Goal: Communication & Community: Answer question/provide support

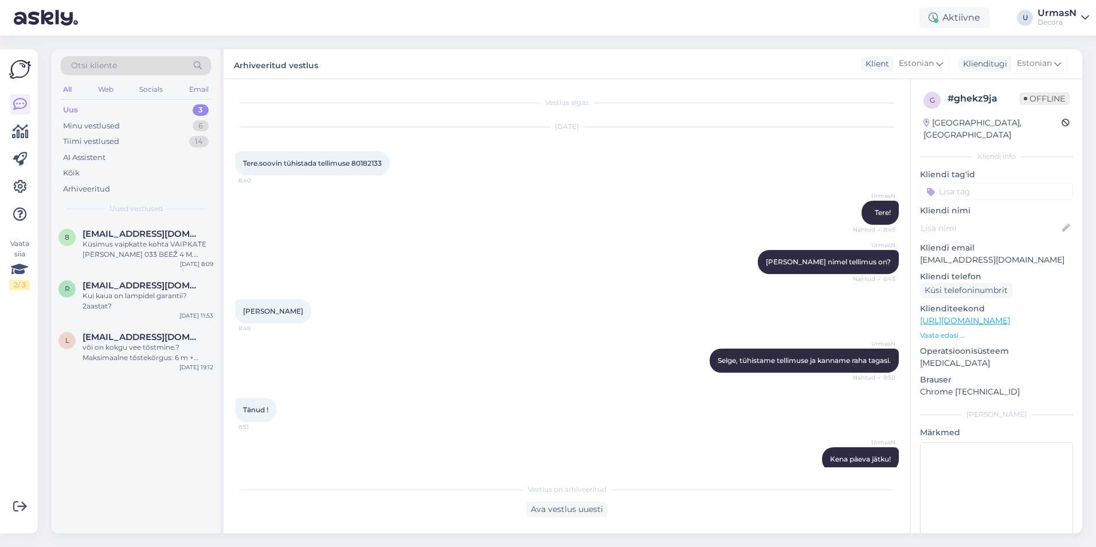
click at [159, 341] on span "[EMAIL_ADDRESS][DOMAIN_NAME]" at bounding box center [142, 337] width 119 height 10
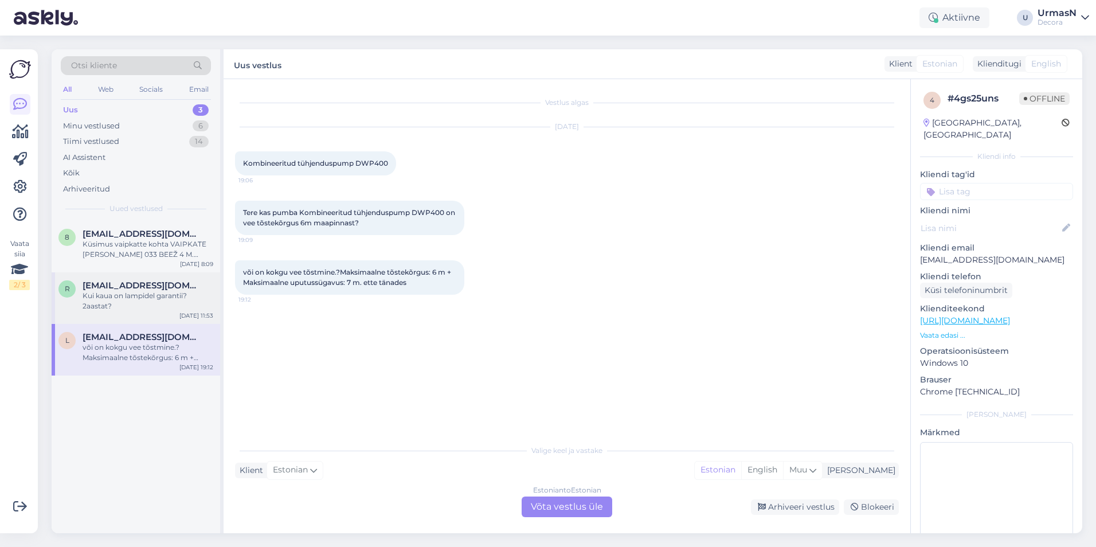
click at [128, 302] on div "Kui kaua on lampidel garantii? 2aastat?" at bounding box center [148, 301] width 131 height 21
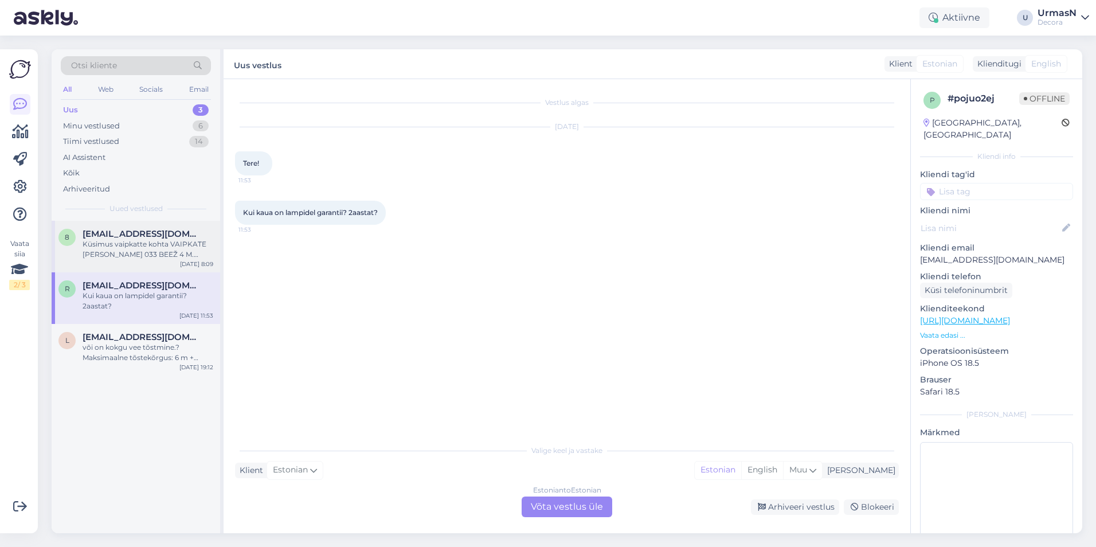
click at [91, 232] on span "[EMAIL_ADDRESS][DOMAIN_NAME]" at bounding box center [142, 234] width 119 height 10
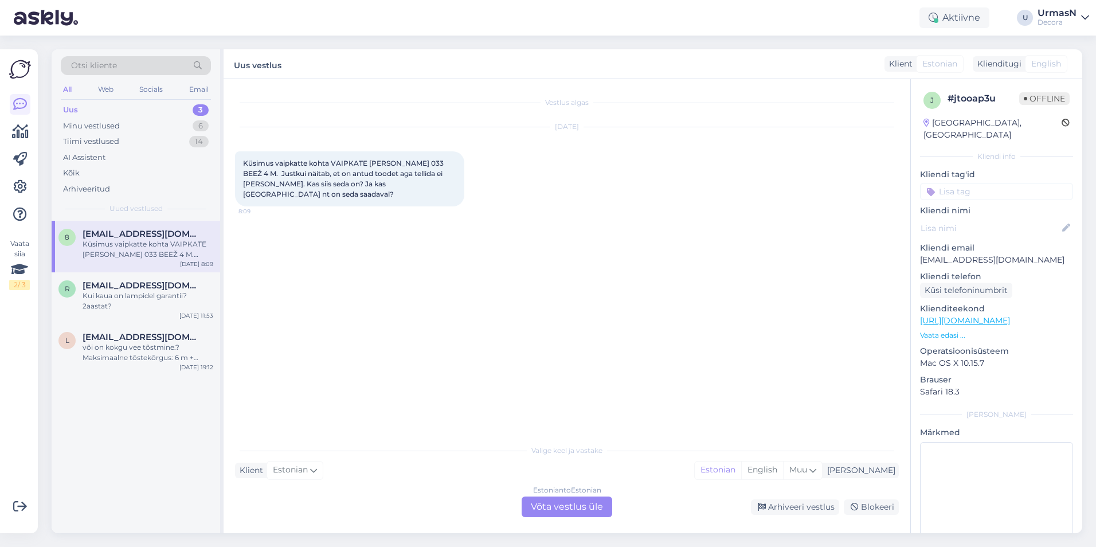
click at [941, 330] on p "Vaata edasi ..." at bounding box center [996, 335] width 153 height 10
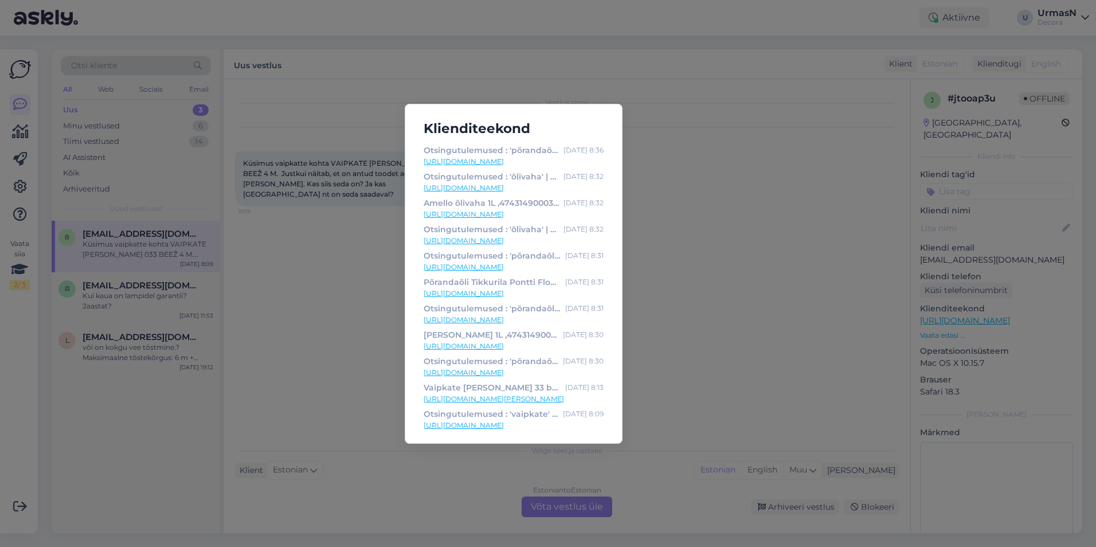
click at [709, 283] on div "Klienditeekond Otsingutulemused : 'põrandaõli' | Decora [DATE] 8:36 [URL][DOMAI…" at bounding box center [548, 273] width 1096 height 547
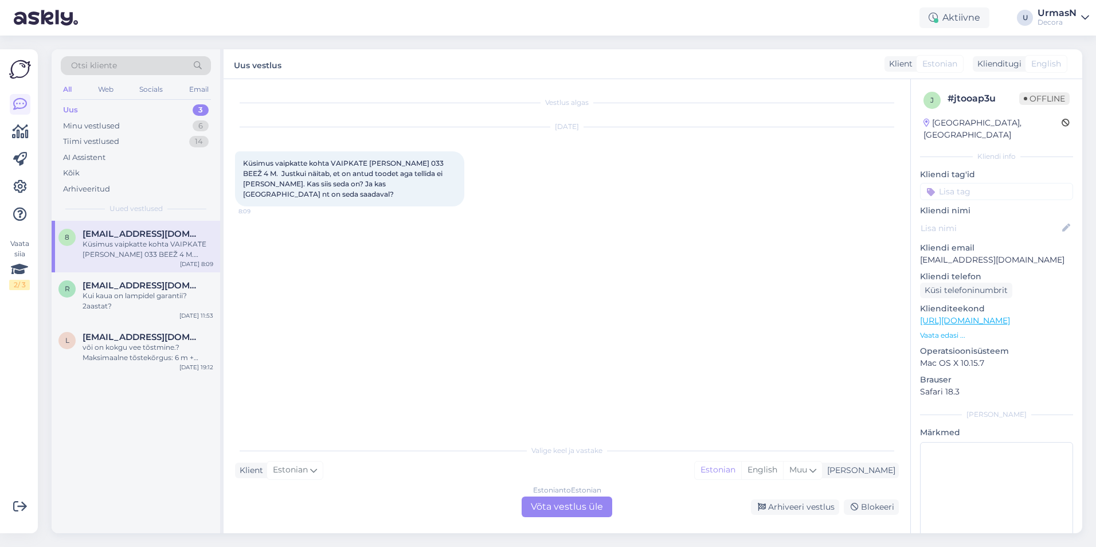
click at [591, 509] on div "Estonian to Estonian Võta vestlus üle" at bounding box center [567, 507] width 91 height 21
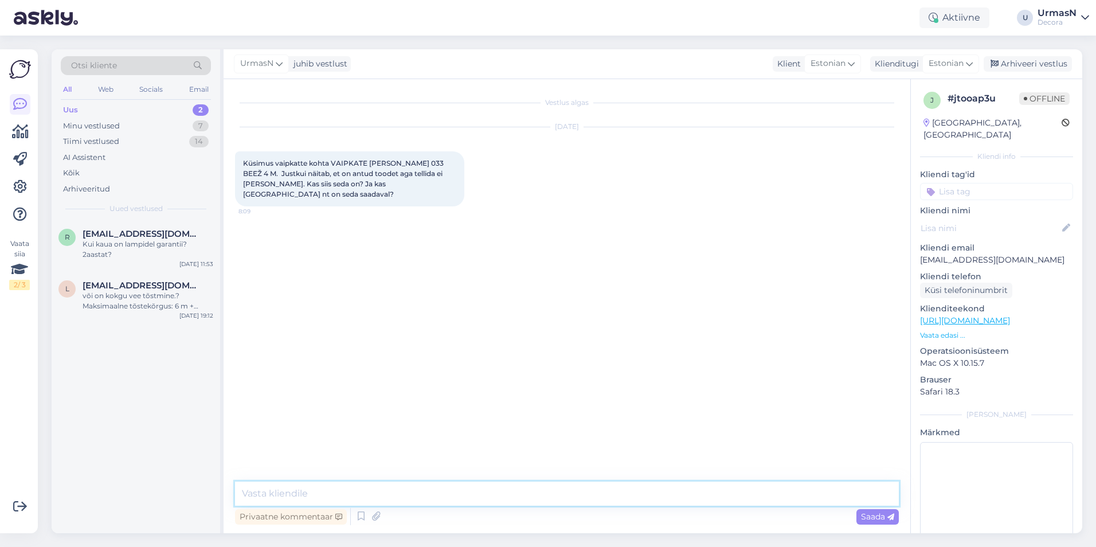
click at [315, 495] on textarea at bounding box center [567, 494] width 664 height 24
type textarea "Tere!"
type textarea "Seda vaipa on ainult [GEOGRAPHIC_DATA] ja siingi on kogus nii väike, et tellida…"
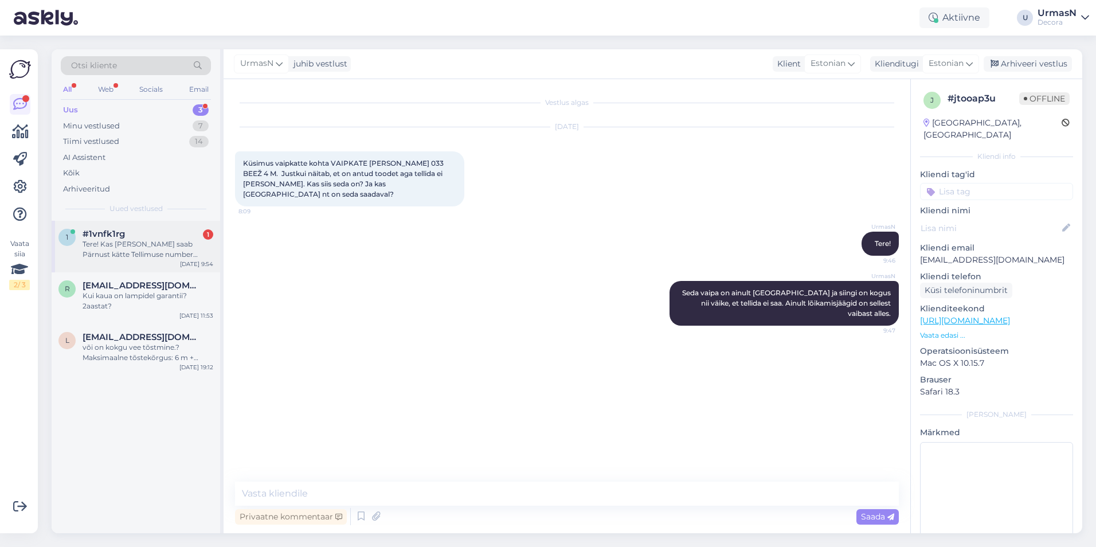
click at [139, 241] on div "Tere! Kas [PERSON_NAME] saab Pärnust kätte Tellimuse number 80181924 või [PERSO…" at bounding box center [148, 249] width 131 height 21
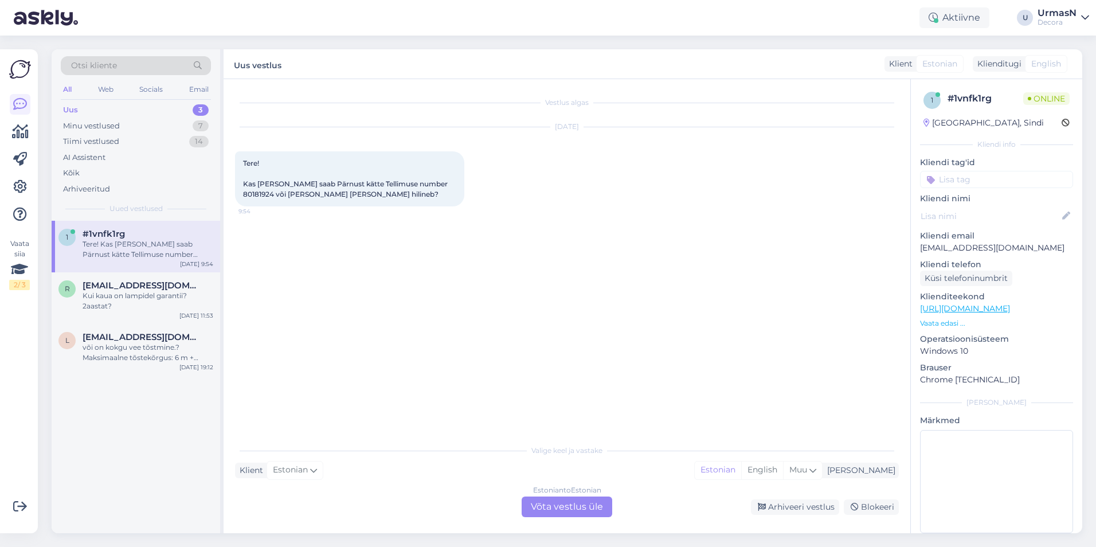
click at [414, 185] on span "Tere! Kas [PERSON_NAME] saab Pärnust kätte Tellimuse number 80181924 või [PERSO…" at bounding box center [346, 179] width 206 height 40
copy span "80181924"
click at [538, 501] on div "Estonian to Estonian Võta vestlus üle" at bounding box center [567, 507] width 91 height 21
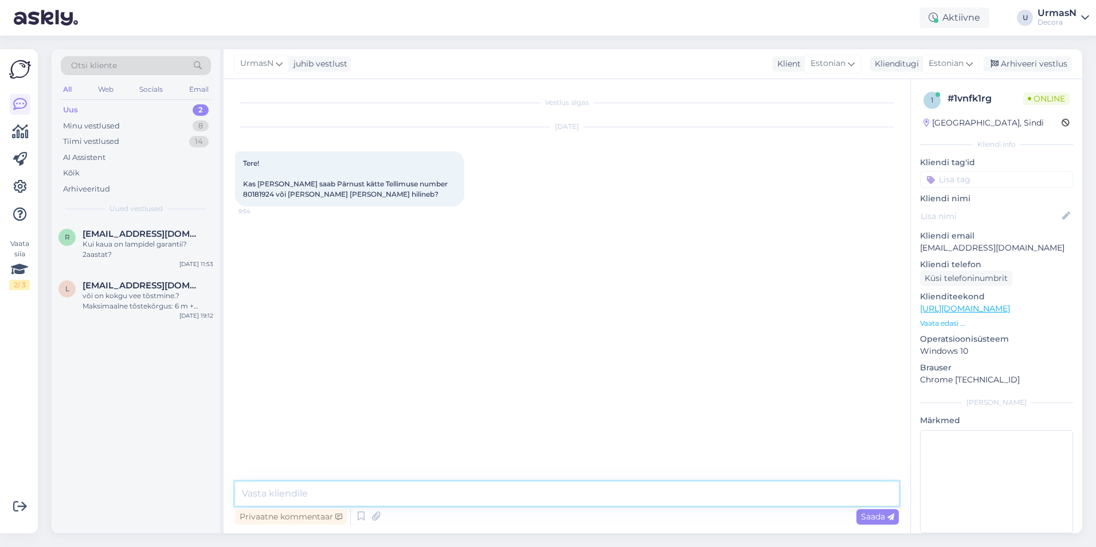
click at [279, 499] on textarea at bounding box center [567, 494] width 664 height 24
type textarea "Tere!"
type textarea "Jah, nii [PERSON_NAME] komplekteeritud, saate e-maili ja SMSi, et võite tellimu…"
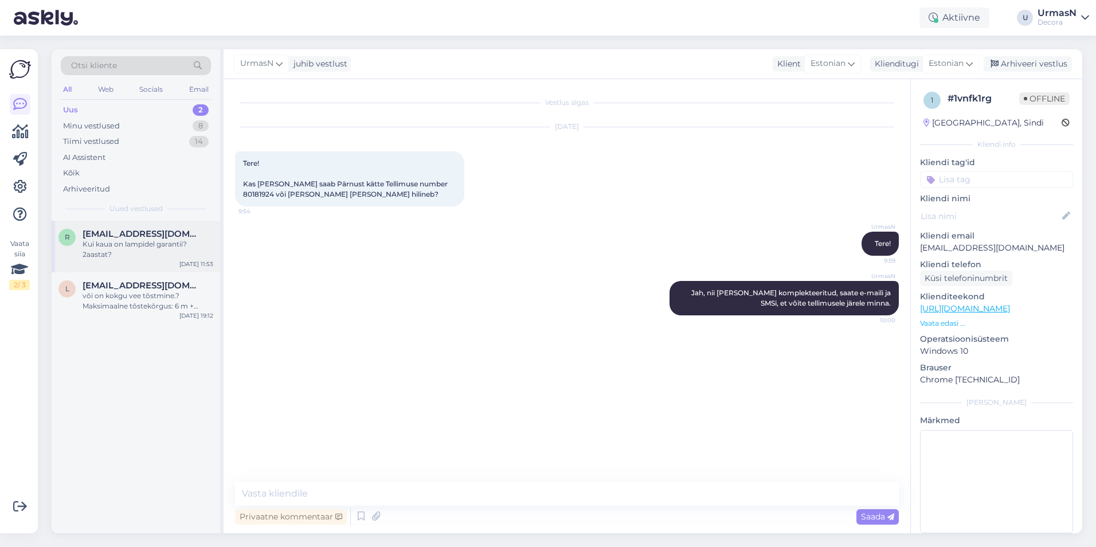
click at [146, 250] on div "Kui kaua on lampidel garantii? 2aastat?" at bounding box center [148, 249] width 131 height 21
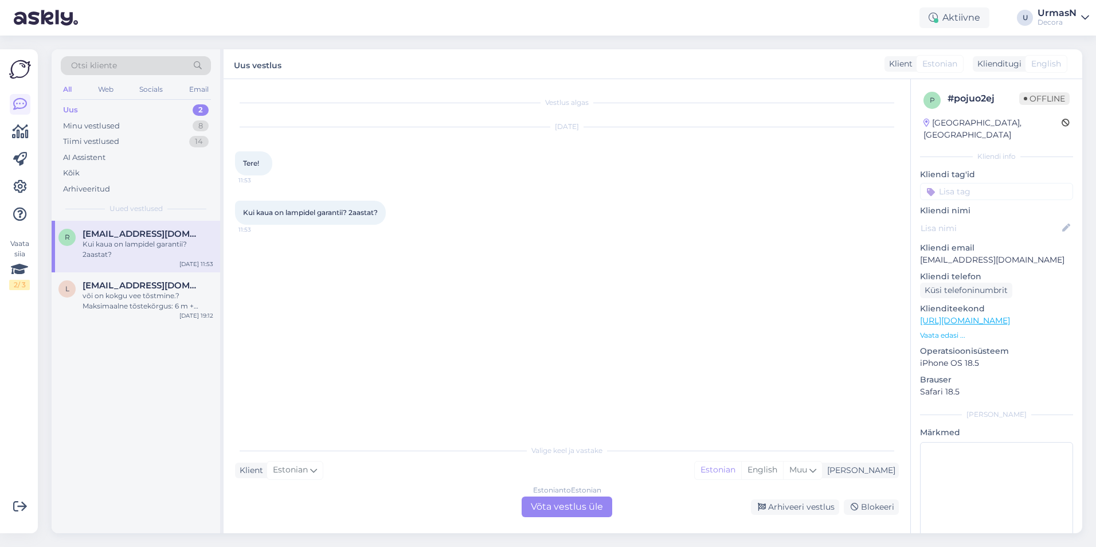
click at [549, 505] on div "Estonian to Estonian Võta vestlus üle" at bounding box center [567, 507] width 91 height 21
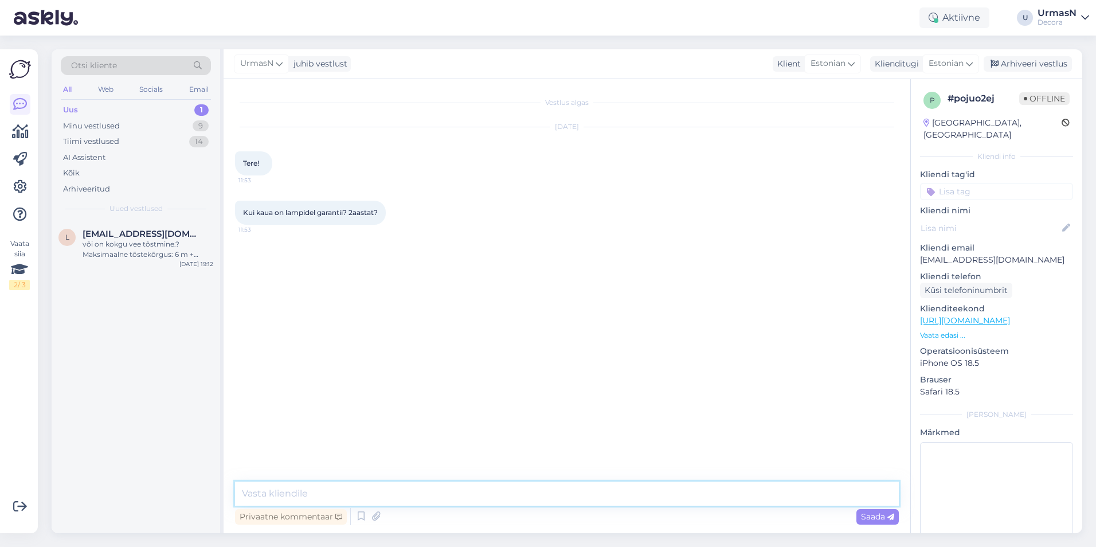
click at [279, 492] on textarea at bounding box center [567, 494] width 664 height 24
type textarea "Tere!"
type textarea "Jah, pretensioonide esitamise aeg on kaks aastat."
